Goal: Task Accomplishment & Management: Complete application form

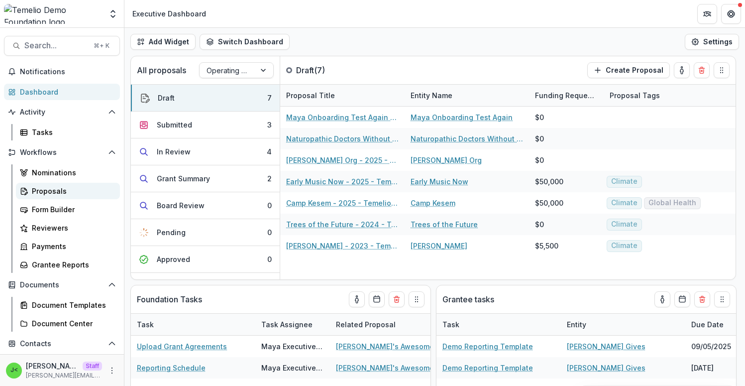
click at [48, 190] on div "Proposals" at bounding box center [72, 191] width 80 height 10
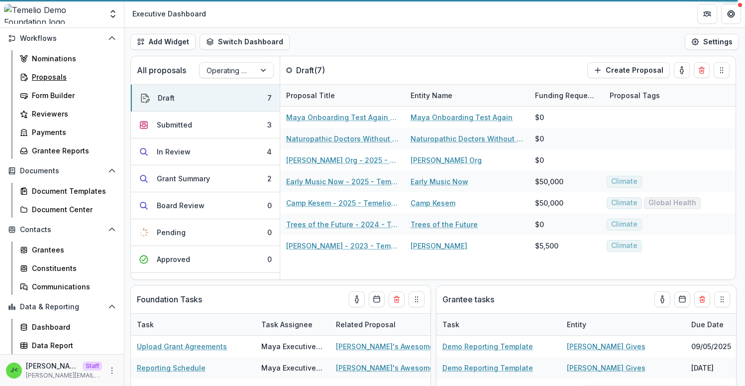
scroll to position [115, 0]
click at [557, 32] on div "Add Widget Switch Dashboard Executive Dashboard Default Program Officer New Das…" at bounding box center [434, 42] width 621 height 28
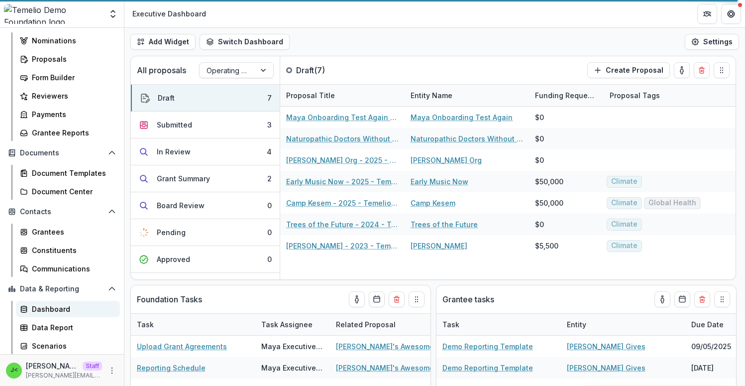
click at [60, 309] on div "Dashboard" at bounding box center [72, 309] width 80 height 10
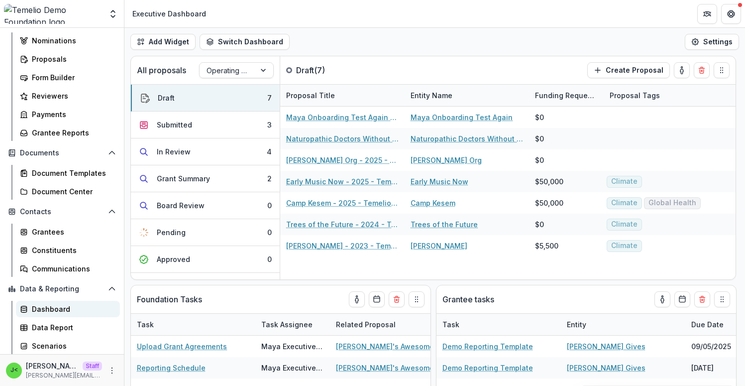
click at [60, 309] on div "Dashboard" at bounding box center [72, 309] width 80 height 10
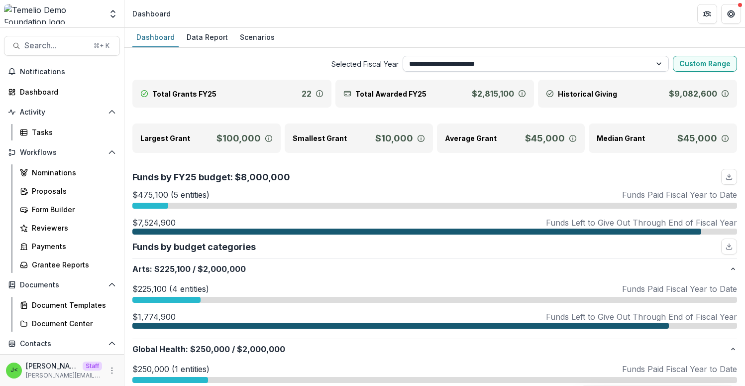
click at [493, 65] on select "**********" at bounding box center [536, 64] width 266 height 16
select select "**********"
click at [403, 56] on select "**********" at bounding box center [536, 64] width 266 height 16
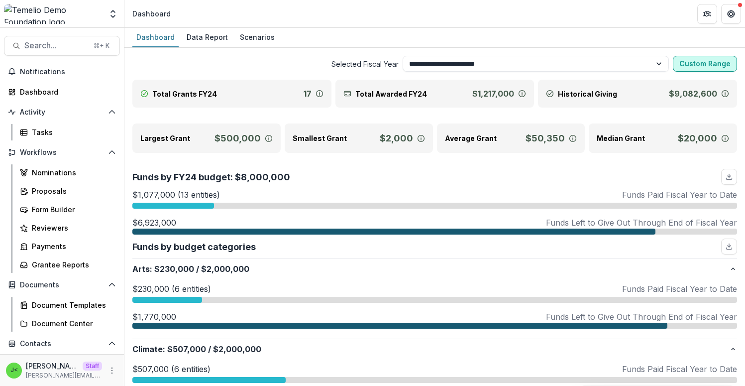
click at [691, 61] on button "Custom Range" at bounding box center [705, 64] width 64 height 16
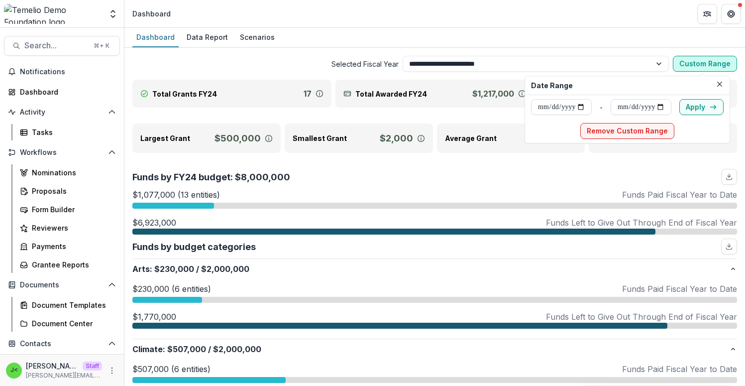
click at [690, 61] on button "Custom Range" at bounding box center [705, 64] width 64 height 16
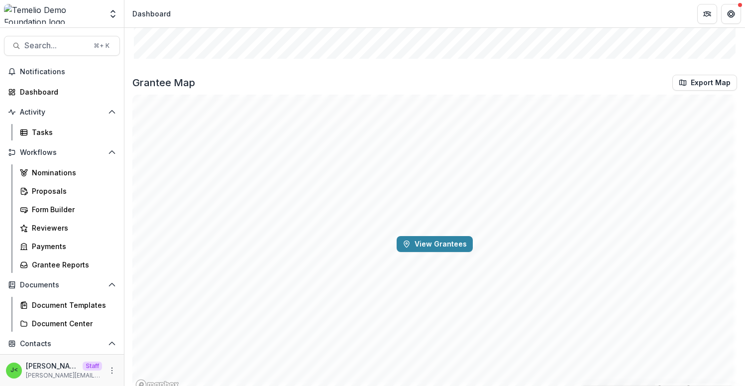
scroll to position [1552, 0]
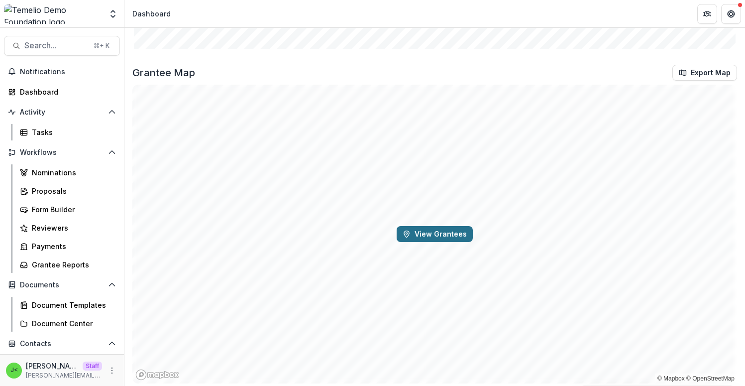
click at [441, 236] on button "View Grantees" at bounding box center [435, 234] width 76 height 16
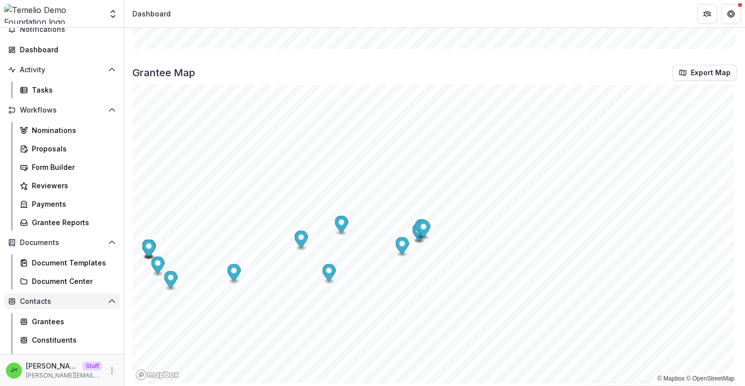
scroll to position [132, 0]
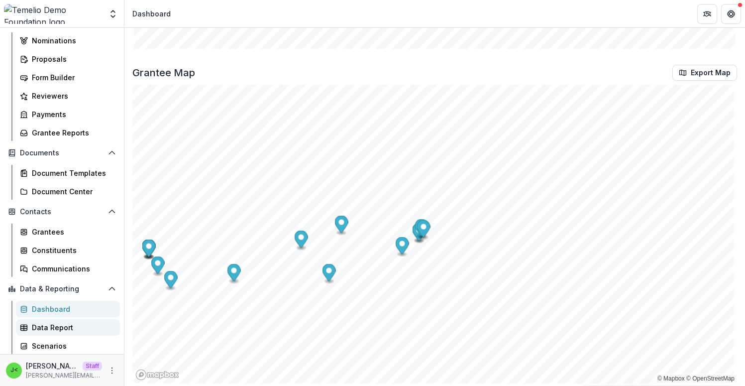
click at [63, 330] on div "Data Report" at bounding box center [72, 327] width 80 height 10
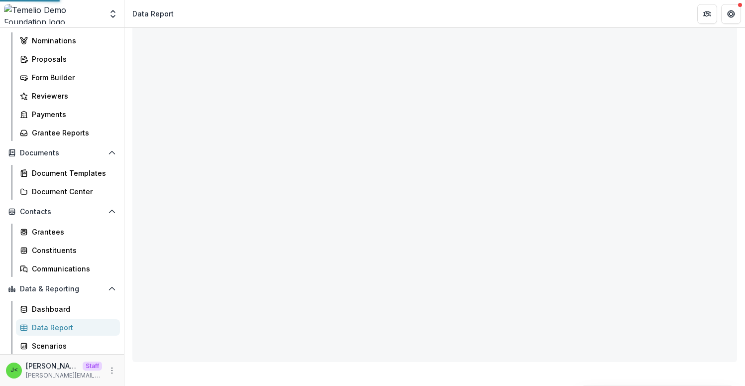
scroll to position [62, 0]
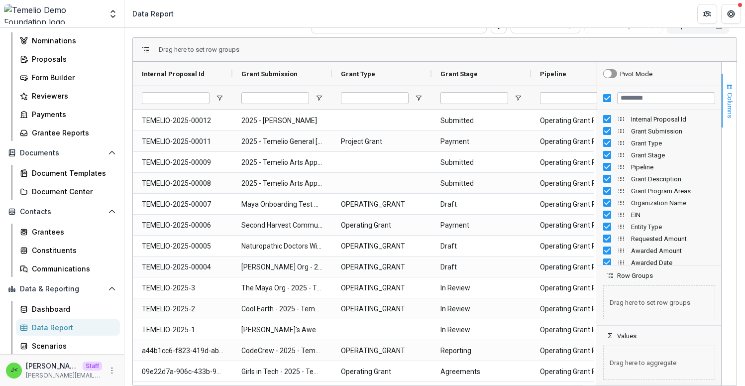
click at [726, 106] on span "Columns" at bounding box center [729, 105] width 7 height 25
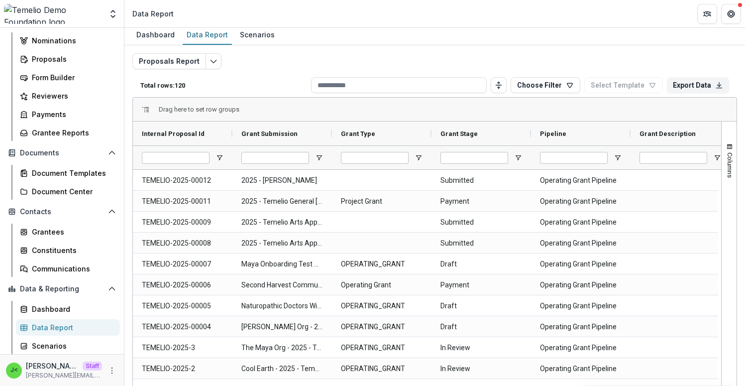
scroll to position [0, 0]
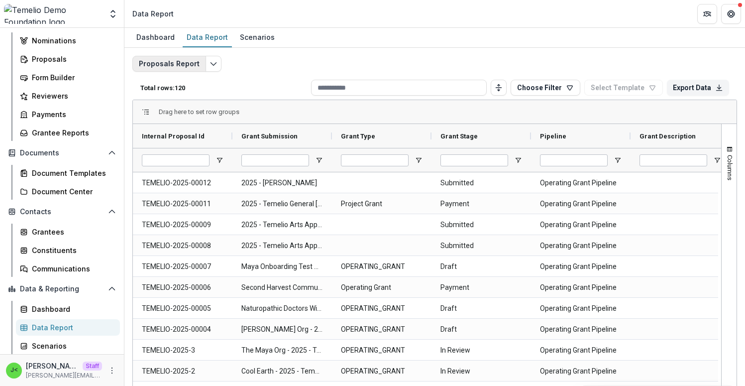
click at [173, 64] on button "Proposals Report" at bounding box center [169, 64] width 74 height 16
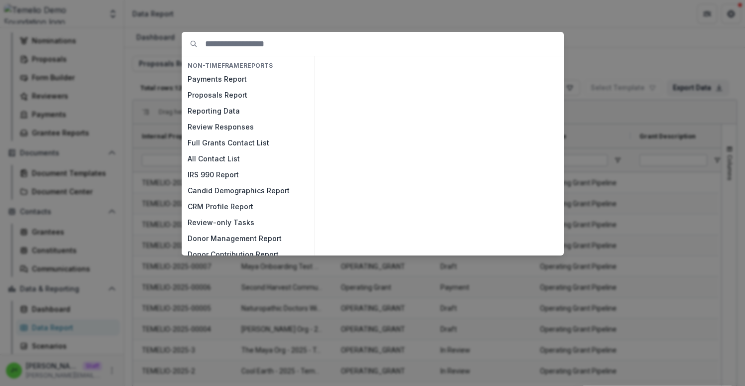
click at [622, 63] on div "NON-TIMEFRAME Reports Payments Report Proposals Report Reporting Data Review Re…" at bounding box center [372, 193] width 745 height 386
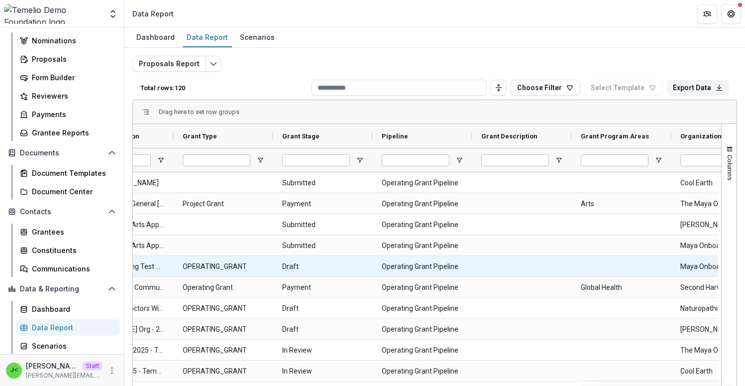
scroll to position [0, 242]
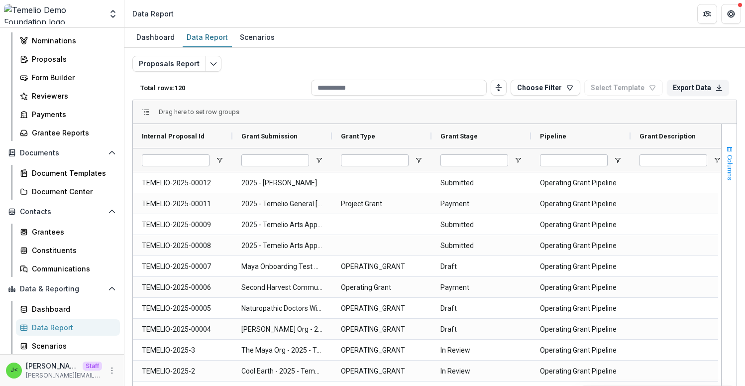
click at [726, 163] on span "Columns" at bounding box center [729, 167] width 7 height 25
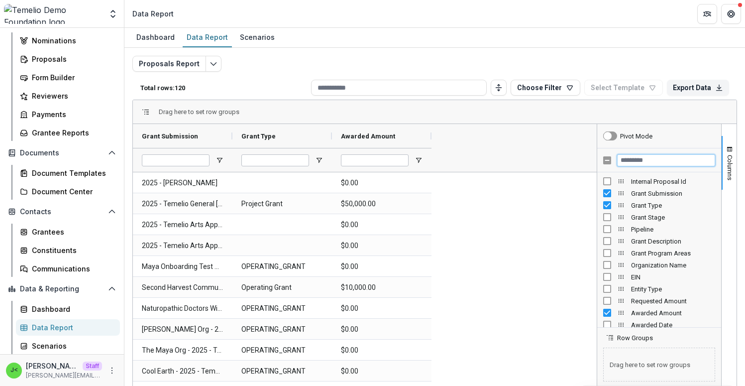
click at [647, 160] on input "Filter Columns Input" at bounding box center [666, 160] width 98 height 12
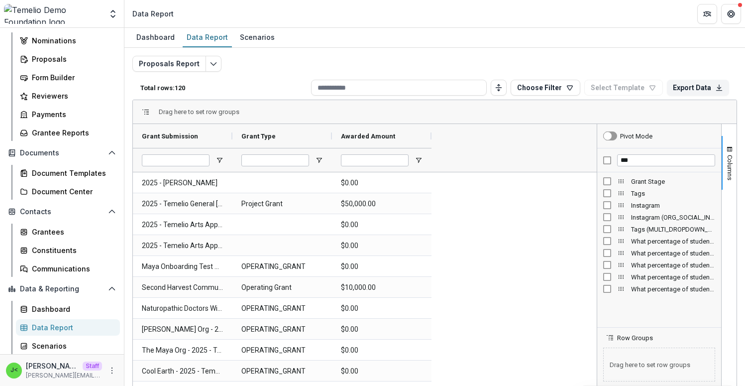
click at [646, 193] on span "Tags" at bounding box center [673, 193] width 84 height 7
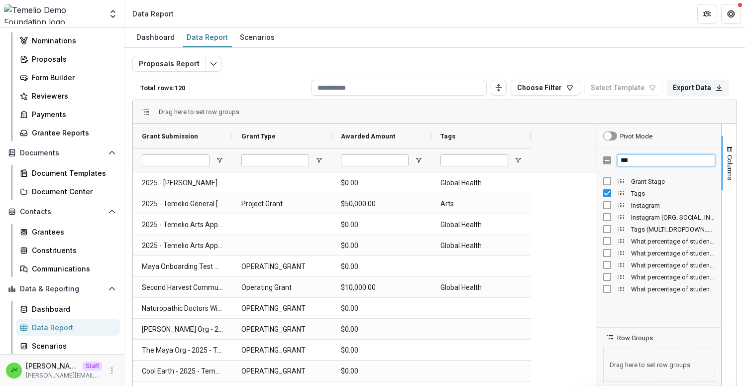
click at [637, 159] on input "***" at bounding box center [666, 160] width 98 height 12
type input "*"
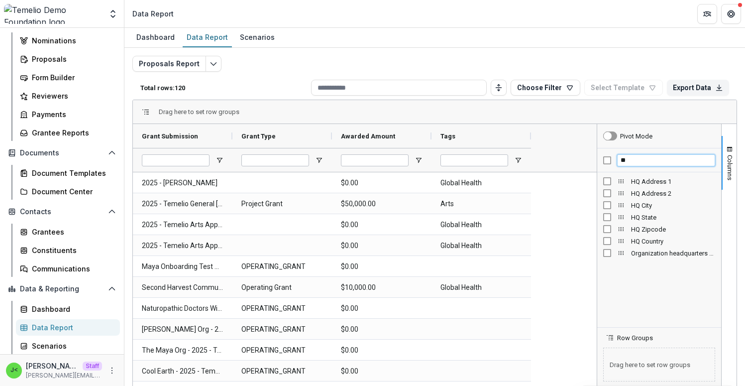
type input "**"
click at [654, 208] on span "HQ City" at bounding box center [673, 205] width 84 height 7
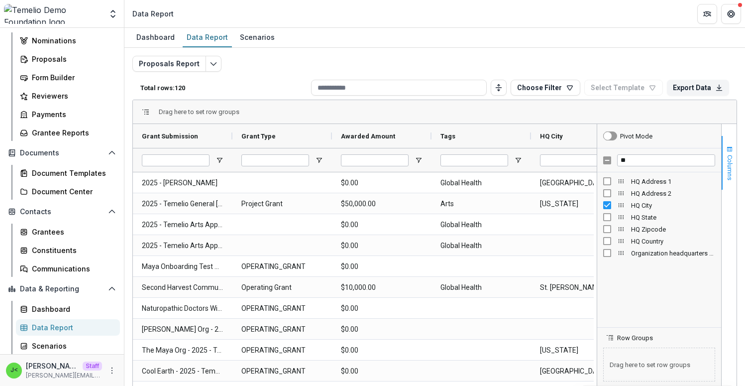
click at [731, 174] on button "Columns" at bounding box center [729, 163] width 15 height 54
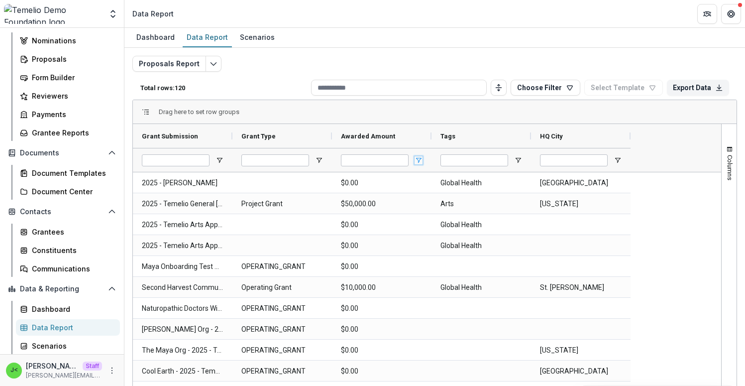
click at [418, 159] on span "Open Filter Menu" at bounding box center [419, 160] width 8 height 8
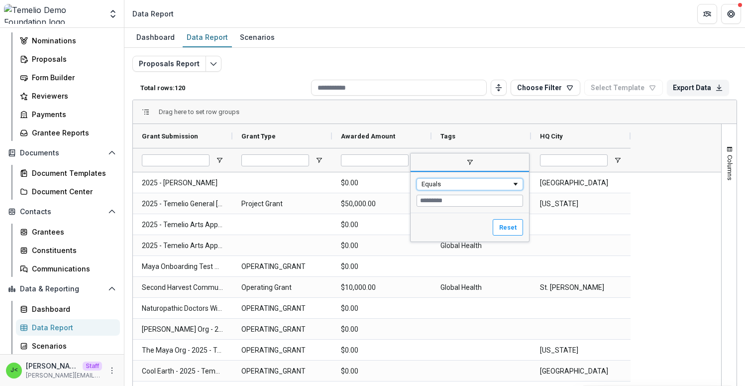
click at [475, 183] on div "Equals" at bounding box center [467, 183] width 90 height 7
click at [459, 203] on input "Filter Value" at bounding box center [470, 201] width 107 height 12
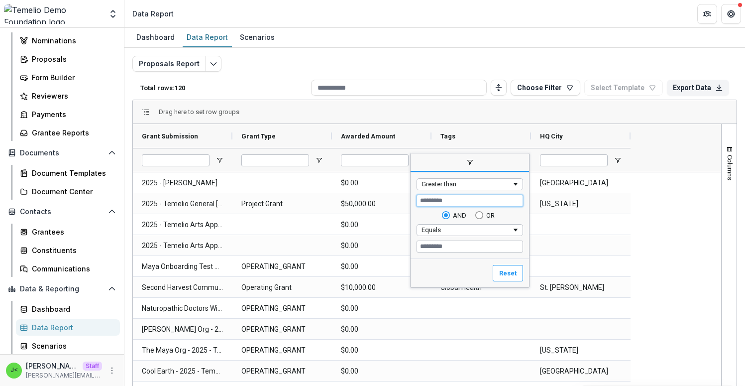
type input "****"
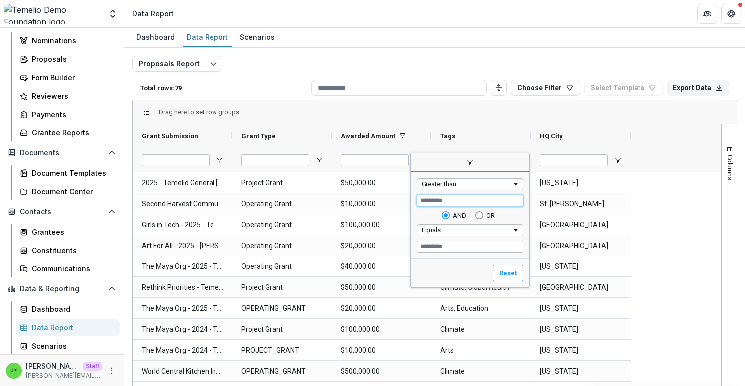
type input "*****"
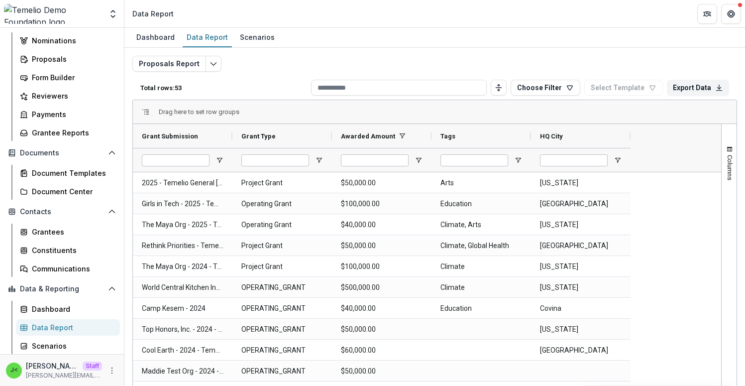
click at [618, 162] on span "Open Filter Menu" at bounding box center [618, 160] width 8 height 8
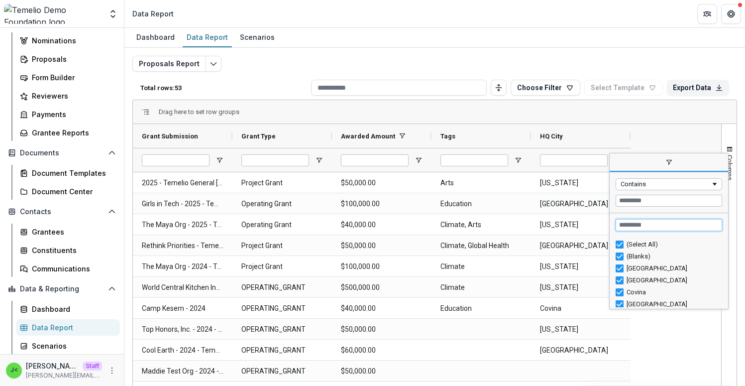
click at [635, 226] on input "Search filter values" at bounding box center [669, 225] width 107 height 12
type input "***"
type input "**********"
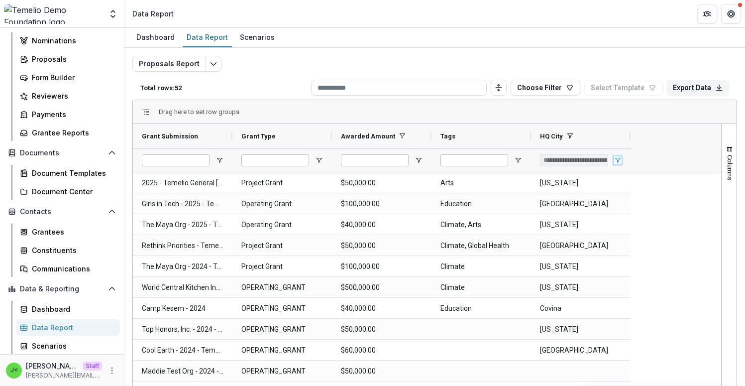
click at [617, 159] on span "Open Filter Menu" at bounding box center [618, 160] width 8 height 8
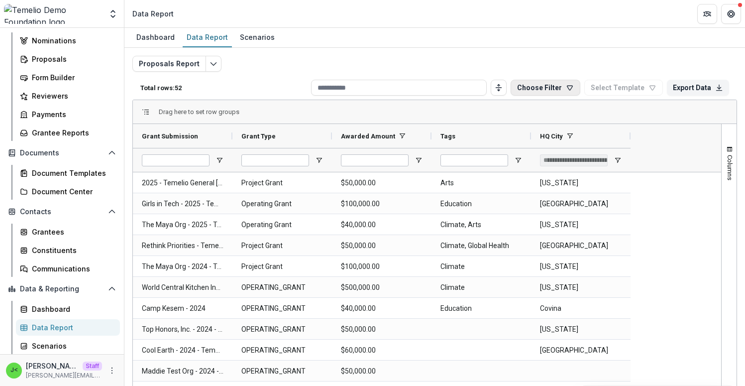
click at [545, 88] on button "Choose Filter" at bounding box center [546, 88] width 70 height 16
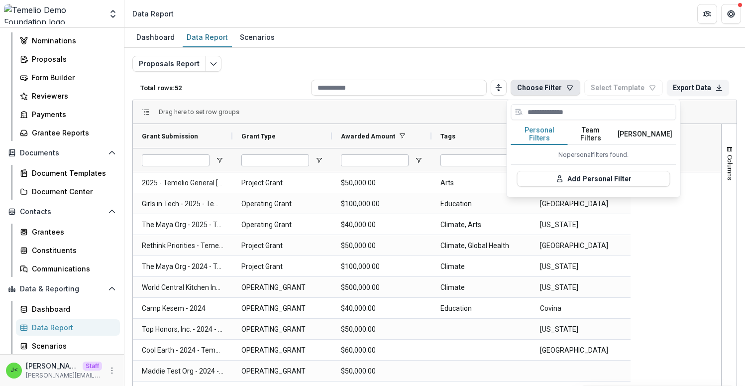
click at [588, 51] on div "Proposals Report Total rows: 52 Choose Filter Personal Filters Team Filters Tem…" at bounding box center [434, 236] width 621 height 376
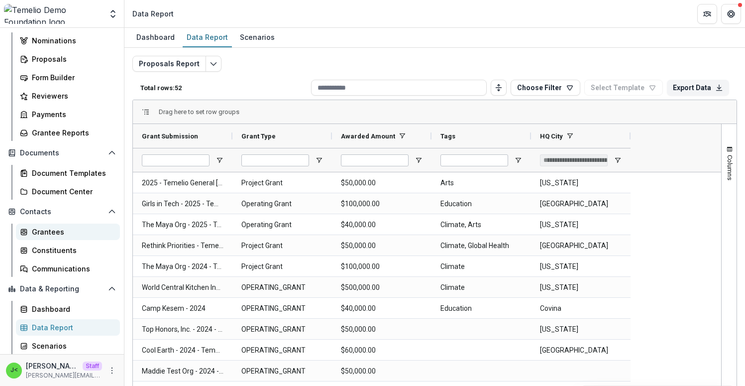
click at [57, 231] on div "Grantees" at bounding box center [72, 232] width 80 height 10
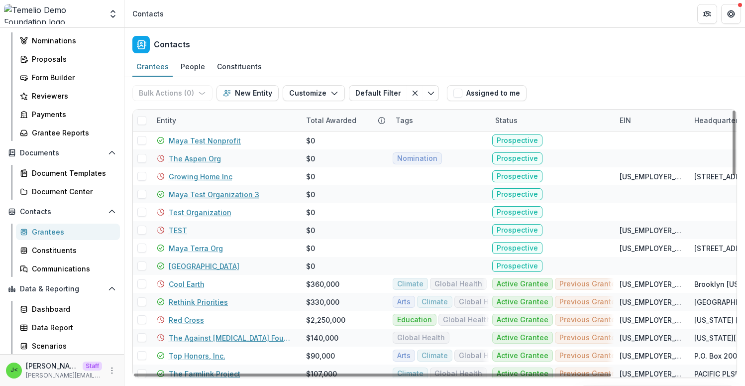
click at [411, 116] on div "Tags" at bounding box center [404, 120] width 29 height 10
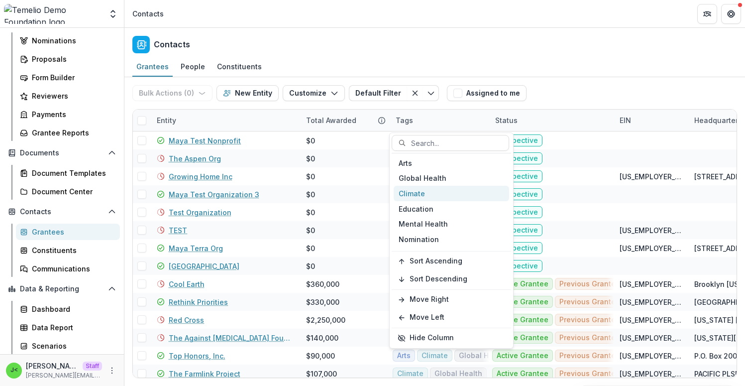
click at [417, 191] on div "Climate" at bounding box center [452, 193] width 116 height 15
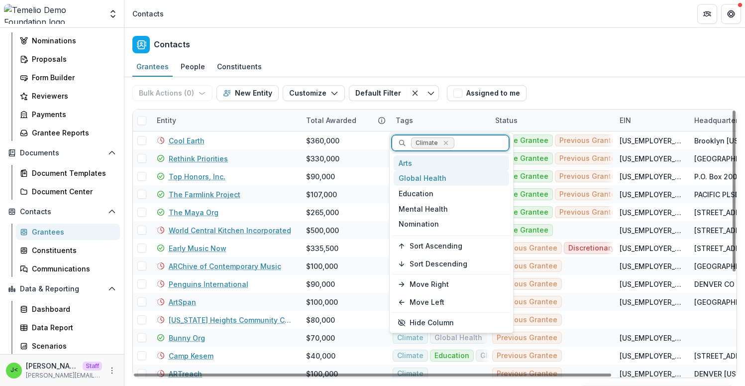
click at [408, 163] on div "Arts" at bounding box center [452, 162] width 116 height 15
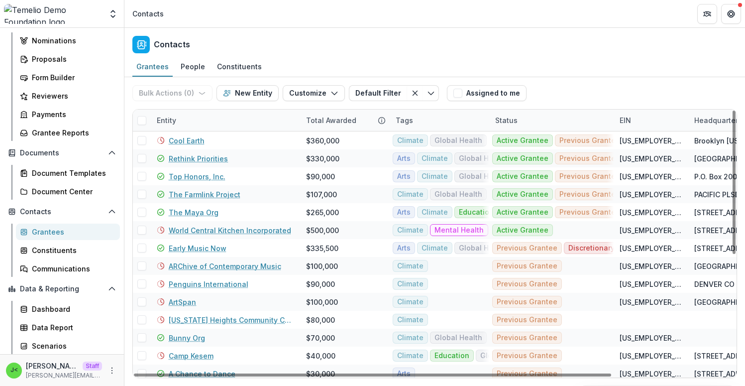
click at [569, 83] on div "Bulk Actions ( 0 ) Send Email Create Proposals Create Tasks New Entity Customiz…" at bounding box center [434, 93] width 605 height 32
click at [525, 121] on div "Status" at bounding box center [551, 120] width 124 height 21
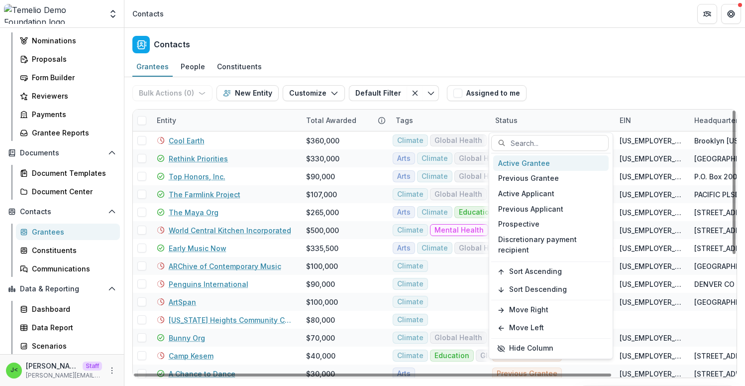
click at [517, 165] on div "Active Grantee" at bounding box center [551, 162] width 116 height 15
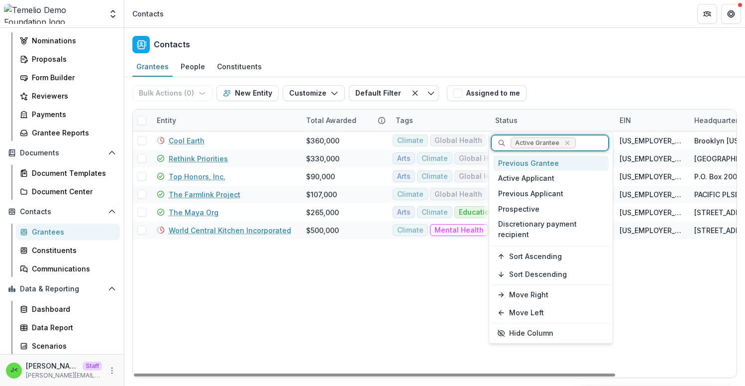
click at [604, 91] on div "Bulk Actions ( 0 ) Send Email Create Proposals Create Tasks New Entity Customiz…" at bounding box center [434, 93] width 605 height 32
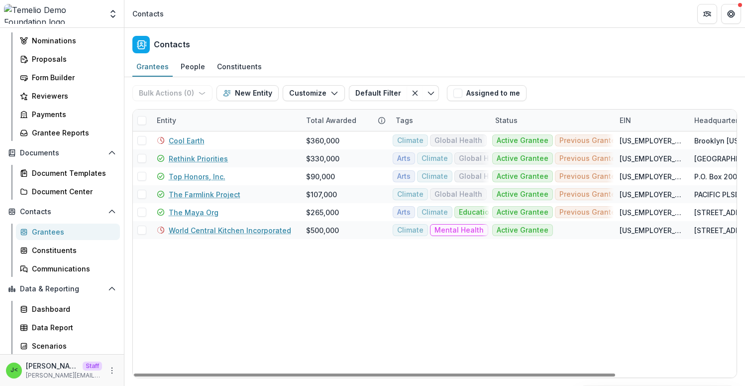
click at [337, 125] on div "Total Awarded" at bounding box center [345, 120] width 90 height 21
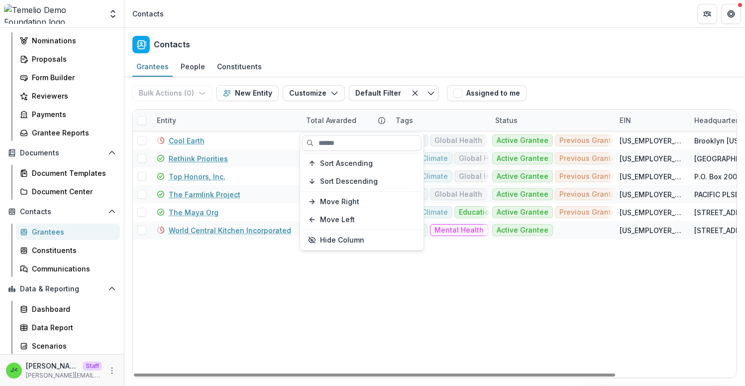
click at [340, 122] on div "Total Awarded" at bounding box center [331, 120] width 62 height 10
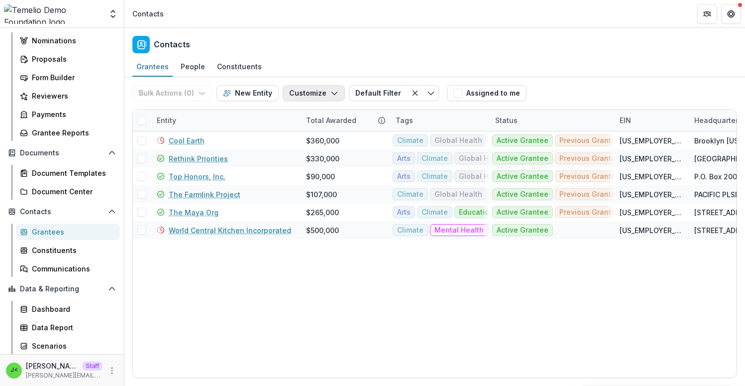
click at [312, 95] on button "Customize" at bounding box center [314, 93] width 62 height 16
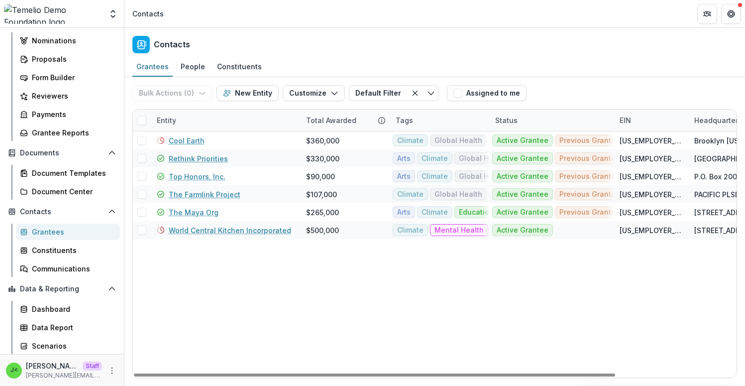
click at [217, 118] on div "Entity" at bounding box center [225, 120] width 149 height 21
click at [325, 115] on div "Total Awarded" at bounding box center [345, 120] width 90 height 21
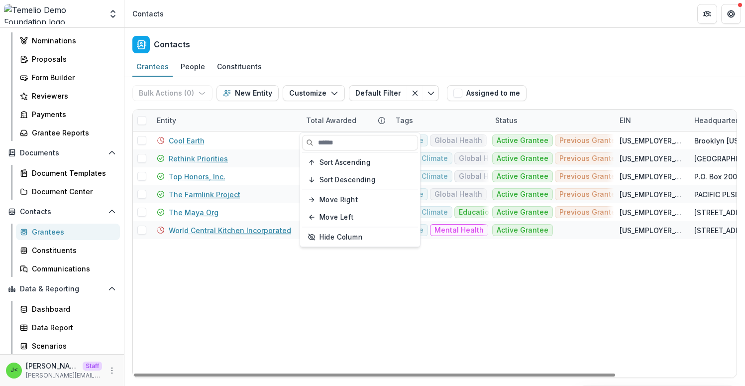
click at [437, 116] on div "Tags" at bounding box center [440, 120] width 100 height 21
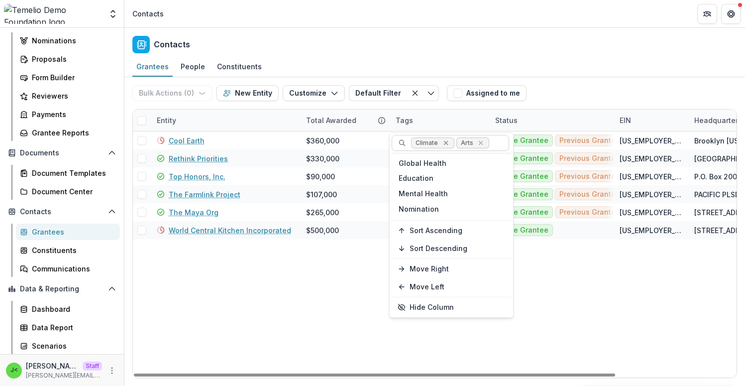
click at [447, 144] on icon "Remove Climate" at bounding box center [446, 143] width 8 height 8
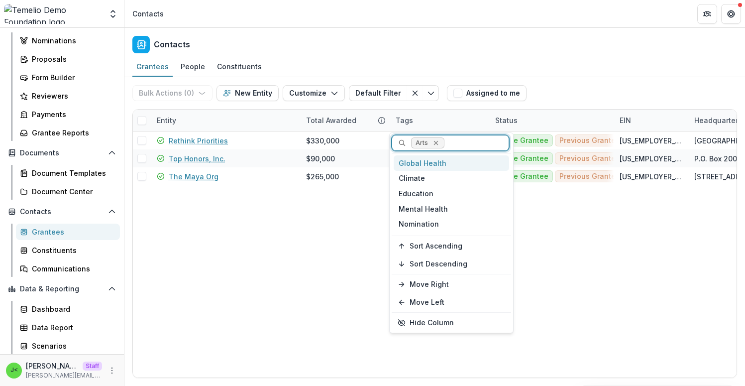
click at [434, 143] on icon "Remove Arts" at bounding box center [436, 143] width 8 height 8
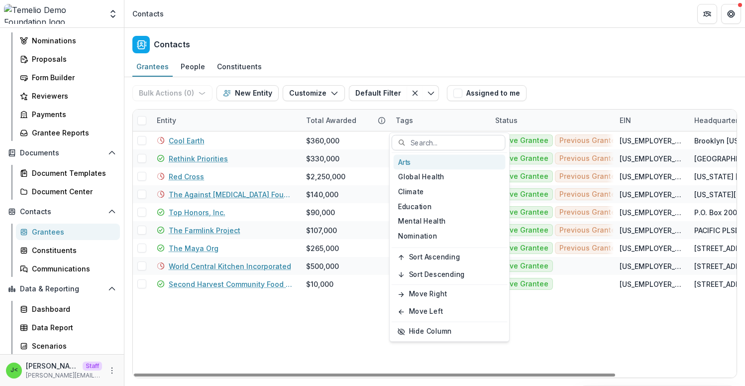
click at [531, 126] on div "Status" at bounding box center [551, 120] width 124 height 21
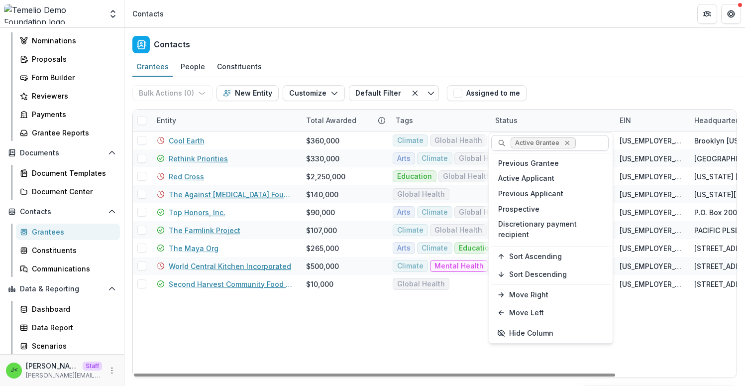
click at [568, 143] on icon "Remove Active Grantee" at bounding box center [568, 143] width 8 height 8
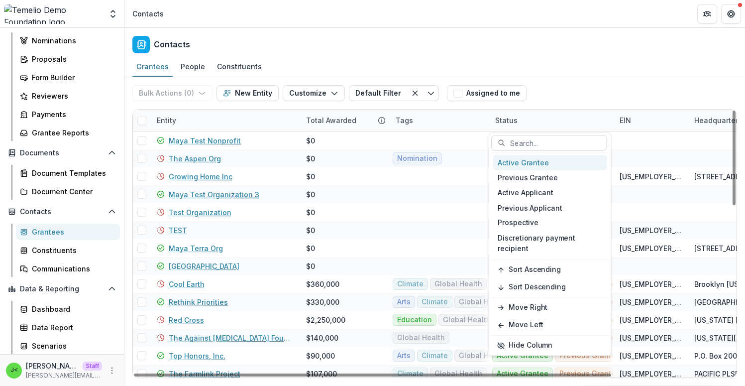
click at [199, 125] on div "Entity" at bounding box center [225, 120] width 149 height 21
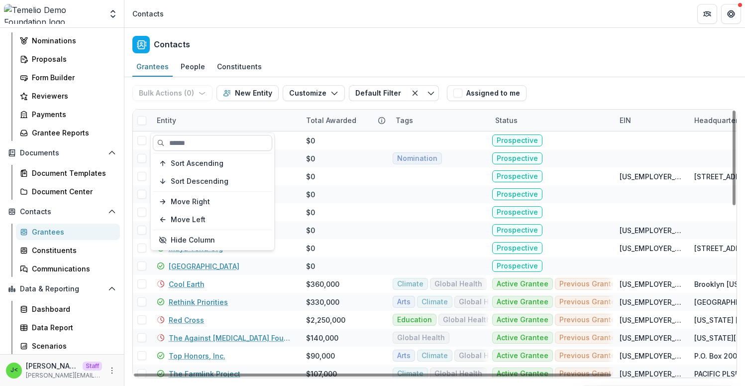
click at [188, 149] on input at bounding box center [212, 143] width 119 height 16
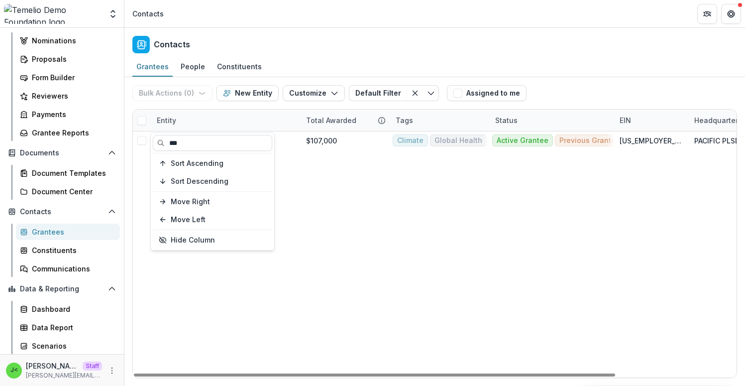
type input "***"
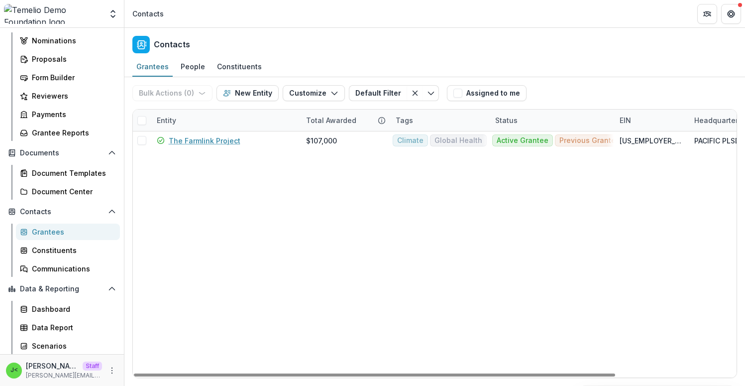
click at [367, 208] on div "The Farmlink Project $107,000 Climate Global Health Active Grantee Previous Gra…" at bounding box center [510, 254] width 755 height 246
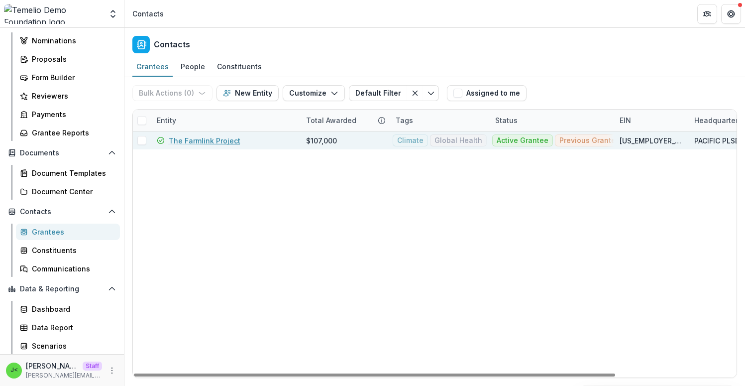
click at [206, 136] on link "The Farmlink Project" at bounding box center [205, 140] width 72 height 10
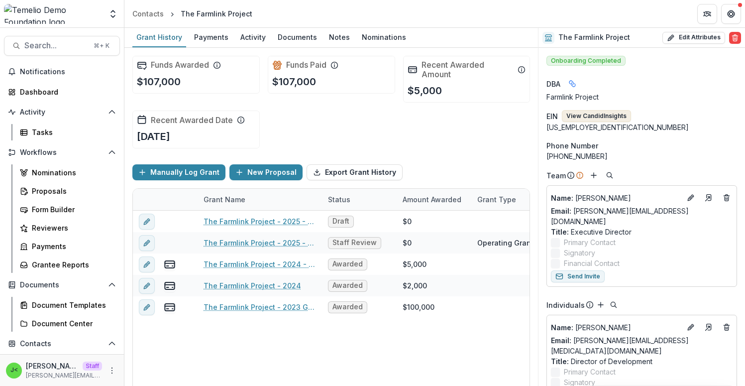
click at [595, 116] on button "View Candid Insights" at bounding box center [596, 116] width 69 height 12
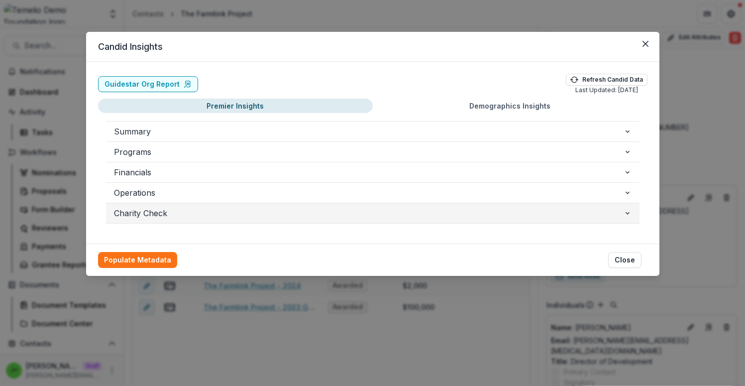
click at [136, 213] on span "Charity Check" at bounding box center [369, 213] width 510 height 12
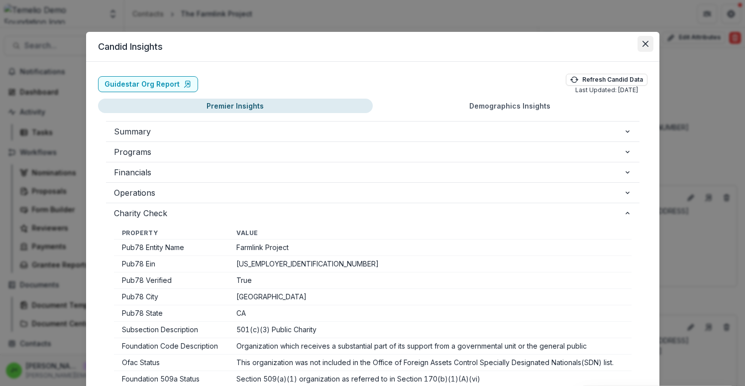
click at [643, 42] on icon "Close" at bounding box center [646, 44] width 6 height 6
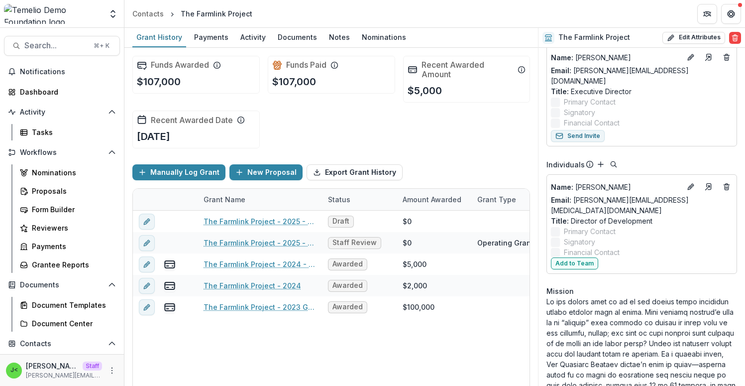
scroll to position [117, 0]
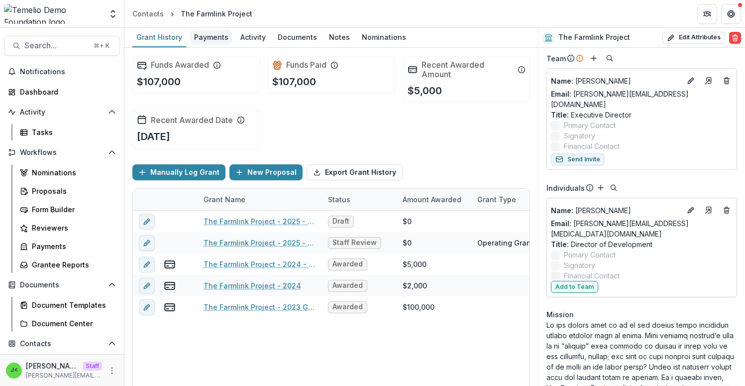
click at [214, 36] on div "Payments" at bounding box center [211, 37] width 42 height 14
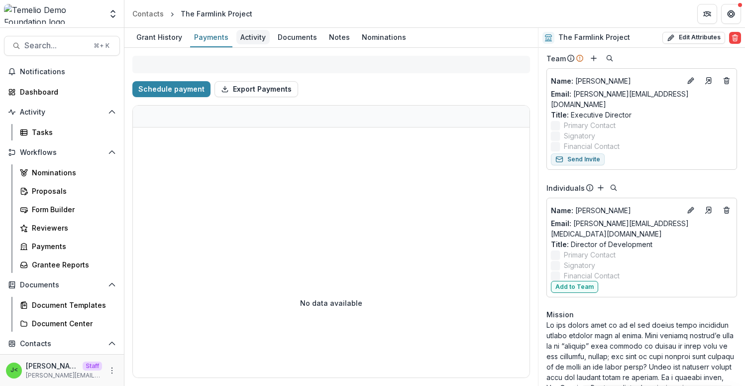
select select "****"
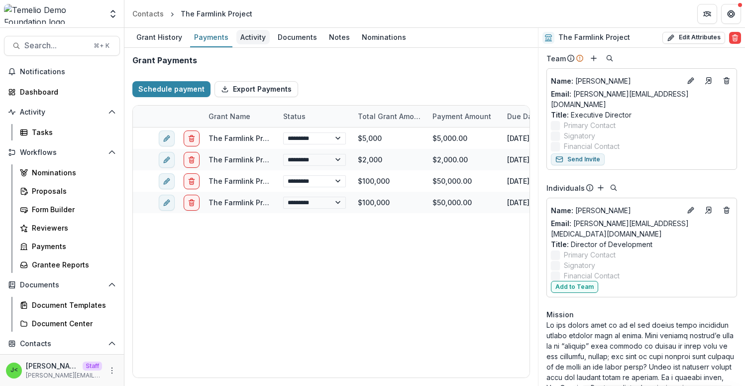
click at [257, 41] on div "Activity" at bounding box center [253, 37] width 33 height 14
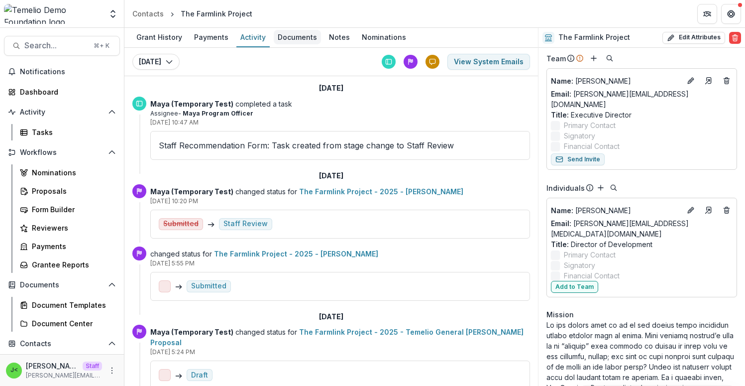
click at [291, 41] on div "Documents" at bounding box center [297, 37] width 47 height 14
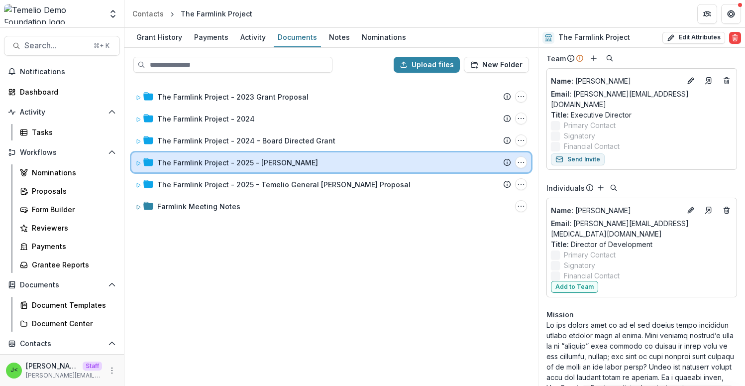
click at [140, 162] on icon at bounding box center [138, 163] width 6 height 6
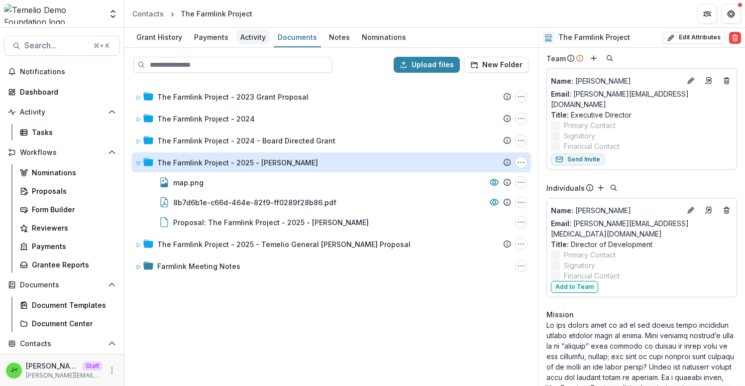
click at [247, 42] on div "Activity" at bounding box center [253, 37] width 33 height 14
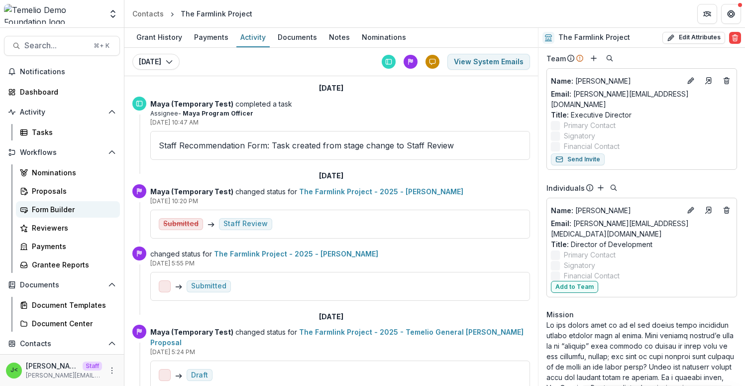
click at [48, 208] on div "Form Builder" at bounding box center [72, 209] width 80 height 10
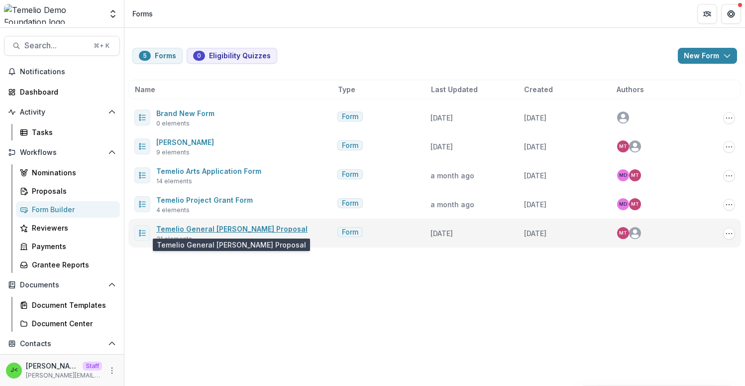
click at [222, 228] on link "Temelio General [PERSON_NAME] Proposal" at bounding box center [231, 229] width 151 height 8
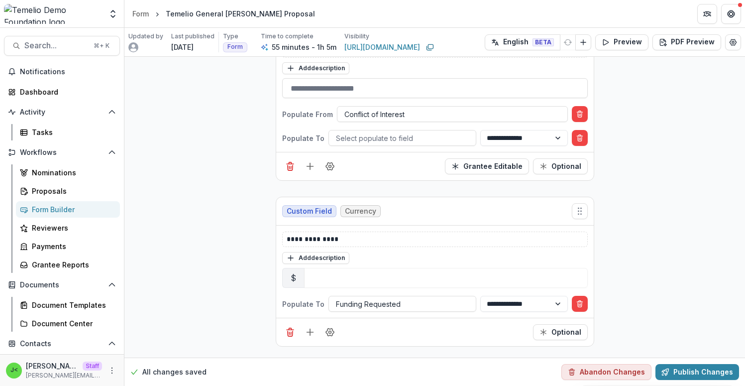
scroll to position [355, 0]
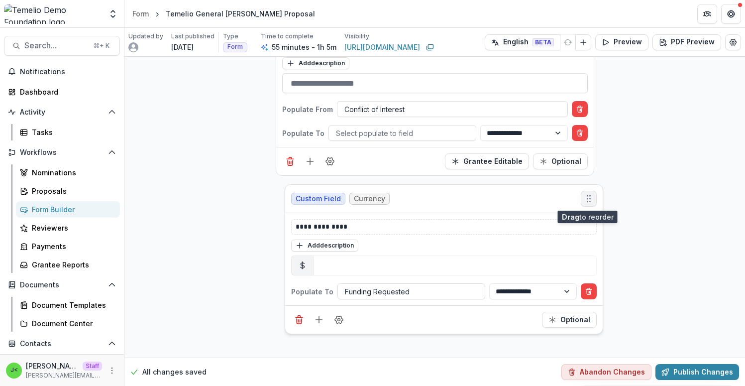
drag, startPoint x: 576, startPoint y: 205, endPoint x: 586, endPoint y: 197, distance: 12.1
click at [586, 197] on icon "Move field" at bounding box center [589, 199] width 10 height 10
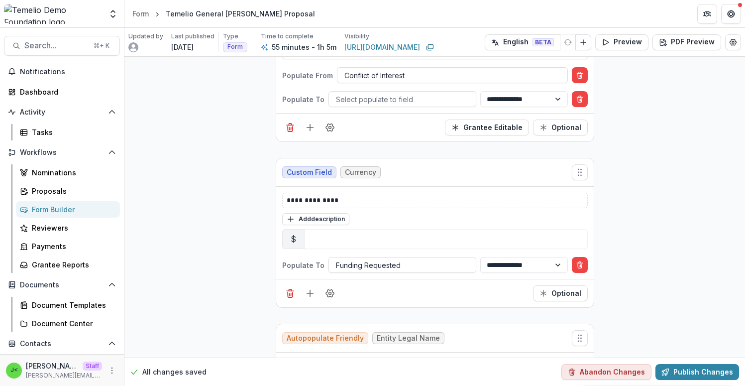
scroll to position [394, 0]
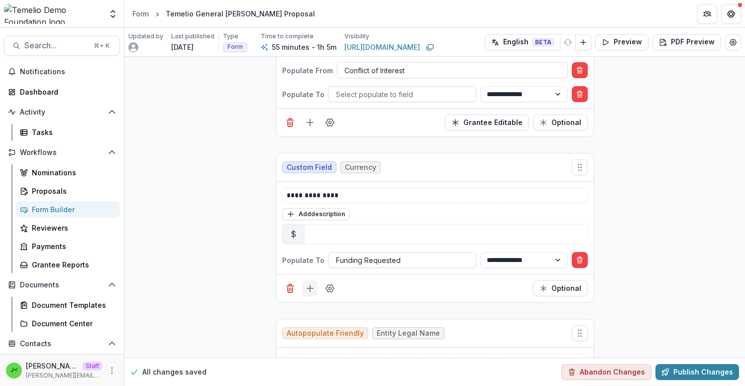
click at [307, 288] on icon "Add field" at bounding box center [310, 288] width 10 height 10
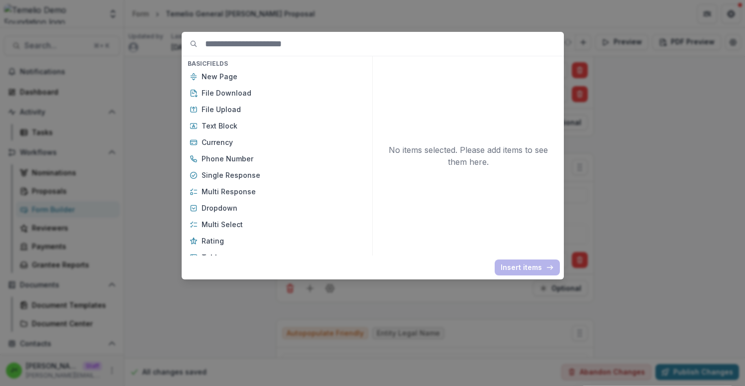
click at [705, 101] on div "Basic Fields New Page File Download File Upload Text Block Currency Phone Numbe…" at bounding box center [372, 193] width 745 height 386
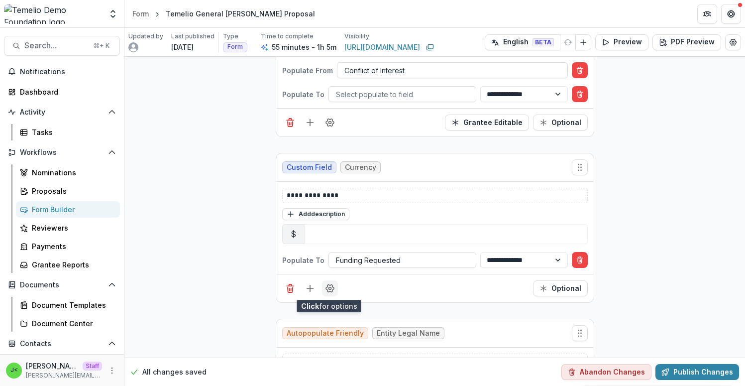
click at [330, 291] on icon "Field Settings" at bounding box center [330, 288] width 8 height 7
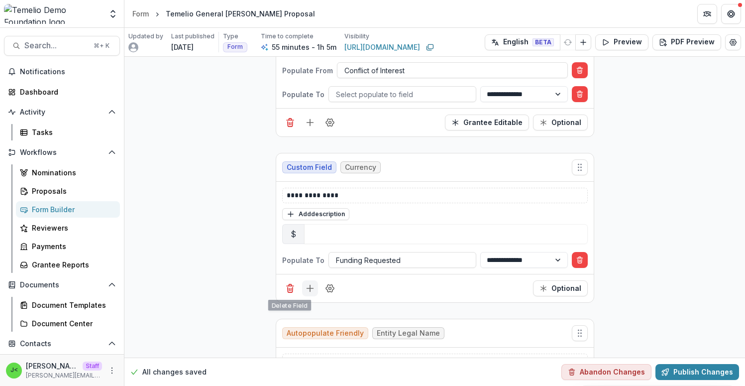
click at [309, 291] on icon "Add field" at bounding box center [310, 288] width 10 height 10
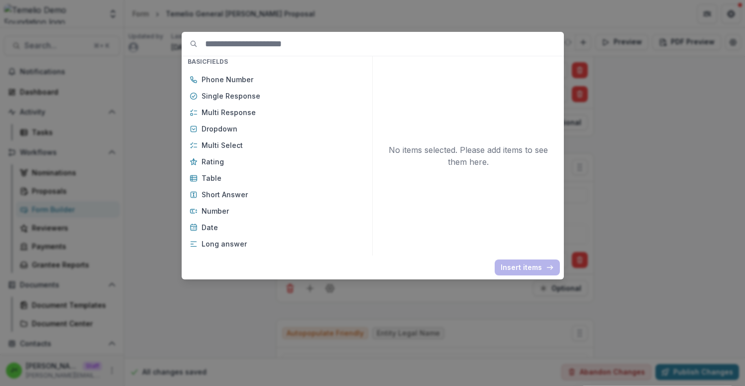
scroll to position [71, 0]
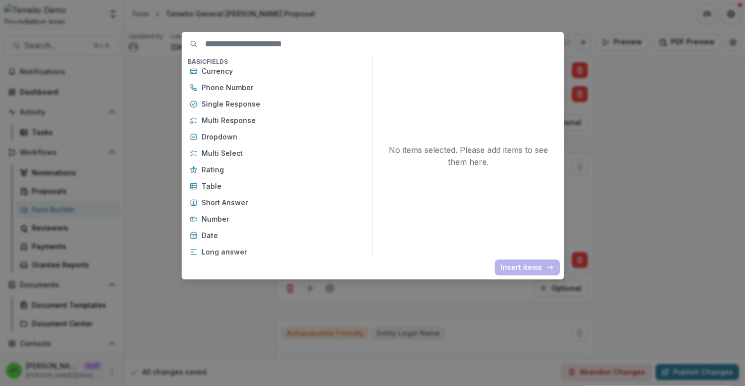
click at [657, 248] on div "Basic Fields New Page File Download File Upload Text Block Currency Phone Numbe…" at bounding box center [372, 193] width 745 height 386
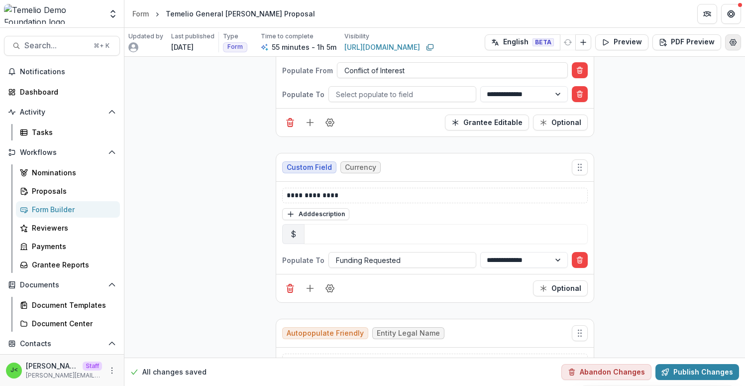
click at [732, 42] on circle "Edit Form Settings" at bounding box center [733, 42] width 2 height 2
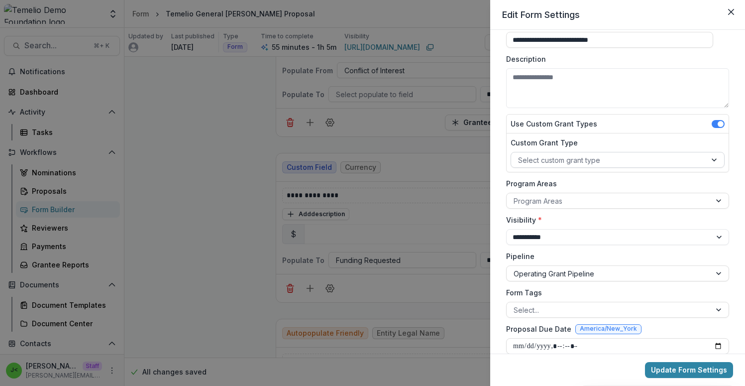
scroll to position [47, 0]
click at [572, 237] on select "**********" at bounding box center [617, 236] width 223 height 16
click at [730, 13] on icon "Close" at bounding box center [731, 12] width 6 height 6
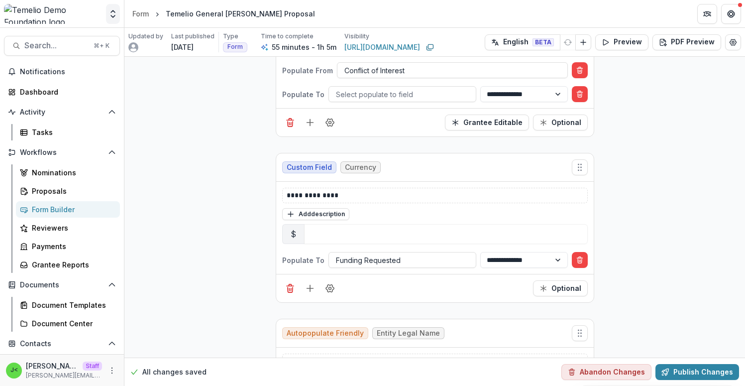
click at [111, 13] on icon "Open entity switcher" at bounding box center [113, 14] width 10 height 10
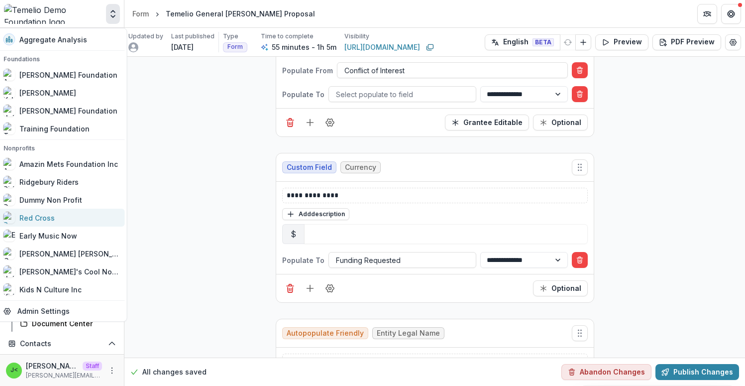
click at [61, 214] on div "Red Cross" at bounding box center [61, 218] width 116 height 12
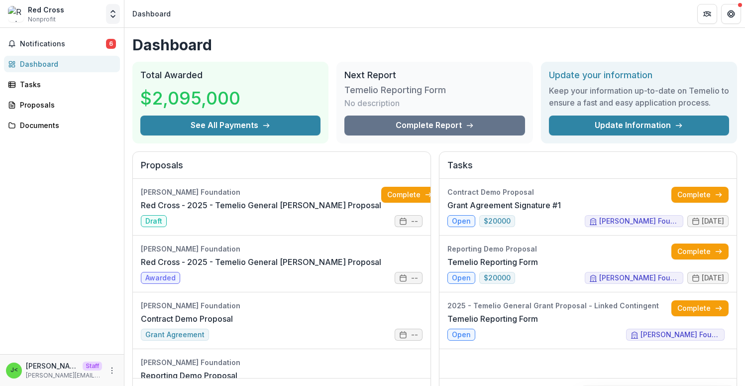
click at [112, 16] on polyline "Open entity switcher" at bounding box center [113, 16] width 4 height 2
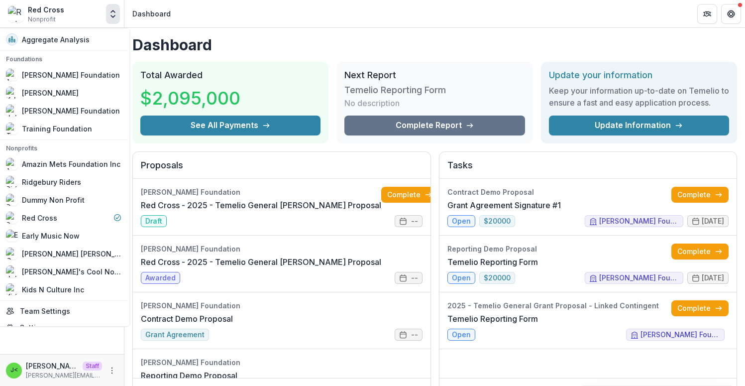
click at [115, 15] on polyline "Open entity switcher" at bounding box center [113, 16] width 4 height 2
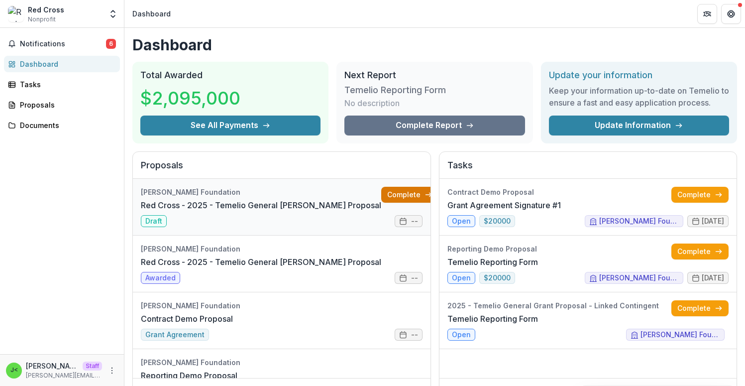
click at [387, 192] on link "Complete" at bounding box center [409, 195] width 57 height 16
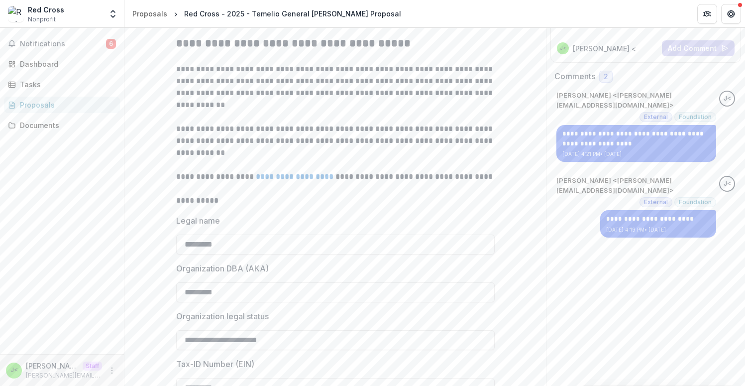
scroll to position [114, 0]
